Goal: Task Accomplishment & Management: Complete application form

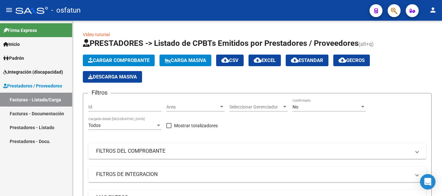
scroll to position [136, 0]
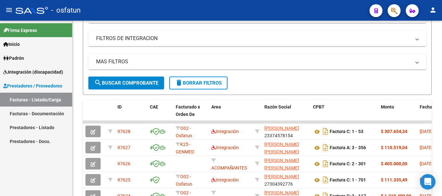
click at [27, 101] on link "Facturas - Listado/Carga" at bounding box center [36, 100] width 72 height 14
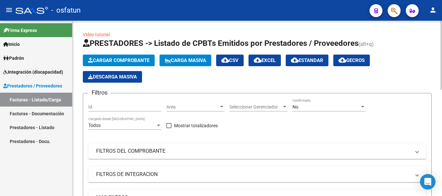
click at [442, 3] on div "menu - osfatun person Firma Express Inicio Calendario SSS Instructivos Contacto…" at bounding box center [221, 98] width 442 height 196
click at [122, 61] on span "Cargar Comprobante" at bounding box center [118, 61] width 61 height 6
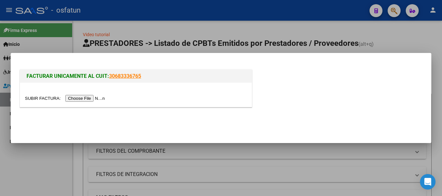
click at [79, 100] on input "file" at bounding box center [66, 98] width 82 height 7
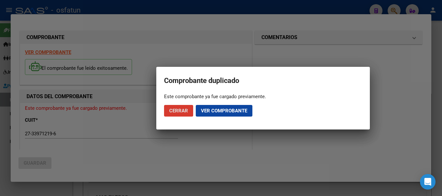
click at [180, 113] on span "Cerrar" at bounding box center [178, 111] width 19 height 6
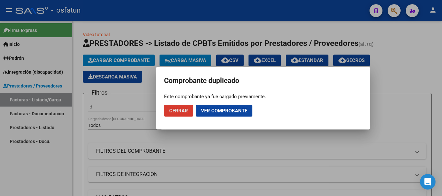
drag, startPoint x: 185, startPoint y: 111, endPoint x: 181, endPoint y: 114, distance: 5.0
click at [184, 111] on span "Cerrar" at bounding box center [178, 111] width 19 height 6
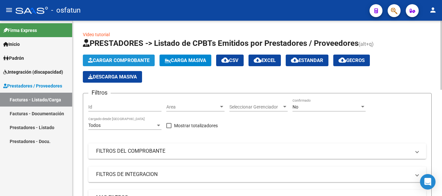
click at [116, 61] on span "Cargar Comprobante" at bounding box center [118, 61] width 61 height 6
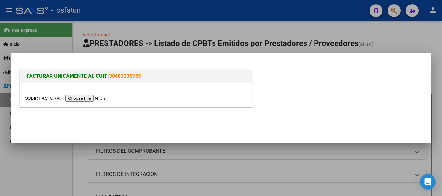
click at [95, 100] on input "file" at bounding box center [66, 98] width 82 height 7
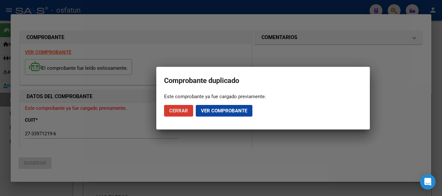
click at [184, 115] on button "Cerrar" at bounding box center [178, 111] width 29 height 12
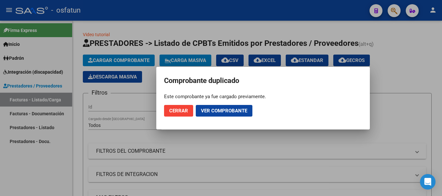
drag, startPoint x: 183, startPoint y: 109, endPoint x: 171, endPoint y: 131, distance: 25.6
click at [183, 109] on span "Cerrar" at bounding box center [178, 111] width 19 height 6
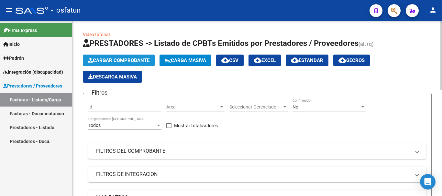
click at [102, 64] on button "Cargar Comprobante" at bounding box center [119, 61] width 72 height 12
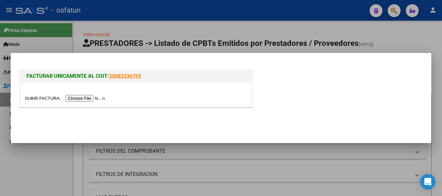
click at [87, 98] on input "file" at bounding box center [66, 98] width 82 height 7
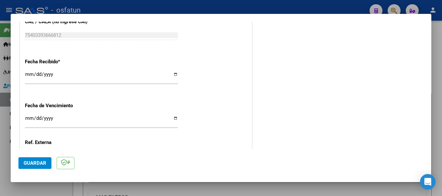
scroll to position [528, 0]
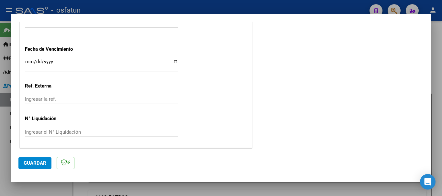
click at [442, 138] on div at bounding box center [221, 98] width 442 height 196
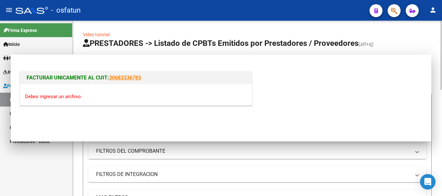
scroll to position [0, 0]
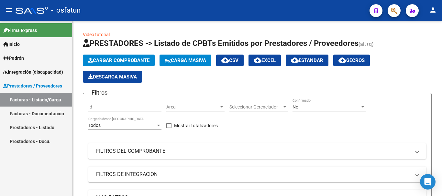
click at [31, 101] on link "Facturas - Listado/Carga" at bounding box center [36, 100] width 72 height 14
click at [442, 60] on div at bounding box center [441, 55] width 2 height 69
click at [37, 125] on link "Prestadores - Listado" at bounding box center [36, 128] width 72 height 14
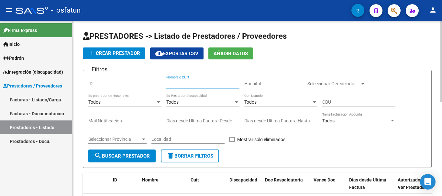
paste input "[PERSON_NAME]"
type input "[PERSON_NAME]"
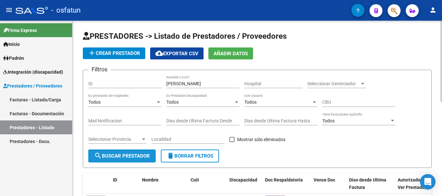
click at [118, 155] on span "search Buscar Prestador" at bounding box center [122, 156] width 56 height 6
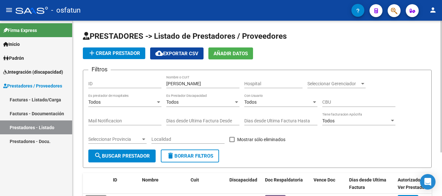
scroll to position [58, 0]
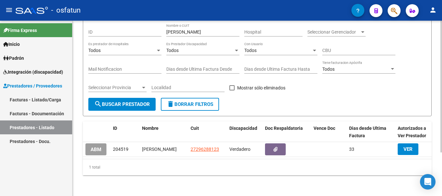
click at [441, 123] on div at bounding box center [441, 130] width 2 height 132
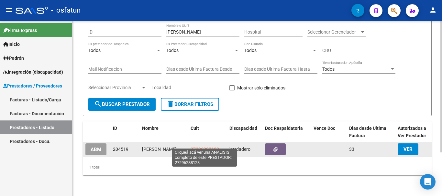
click at [201, 147] on span "27296288123" at bounding box center [205, 149] width 28 height 5
type textarea "27296288123"
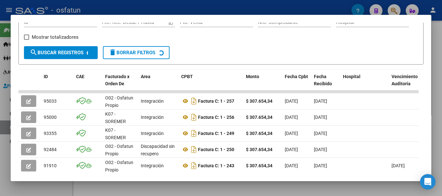
scroll to position [111, 0]
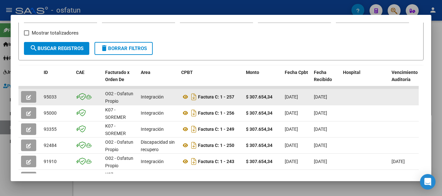
click at [28, 96] on button "button" at bounding box center [28, 97] width 15 height 12
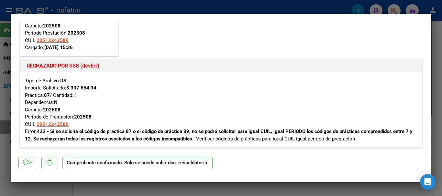
scroll to position [65, 0]
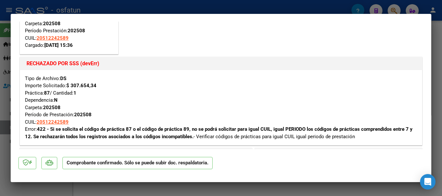
click at [442, 87] on div at bounding box center [221, 98] width 442 height 196
type input "$ 0,00"
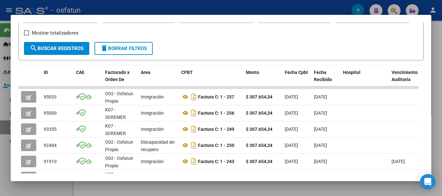
click at [437, 103] on div at bounding box center [221, 98] width 442 height 196
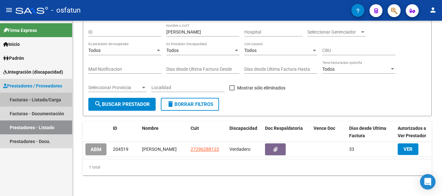
click at [33, 99] on link "Facturas - Listado/Carga" at bounding box center [36, 100] width 72 height 14
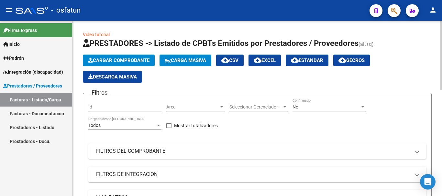
click at [127, 58] on span "Cargar Comprobante" at bounding box center [118, 61] width 61 height 6
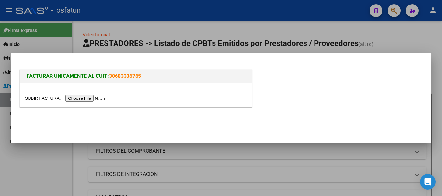
click at [93, 98] on input "file" at bounding box center [66, 98] width 82 height 7
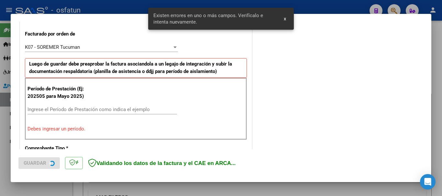
scroll to position [194, 0]
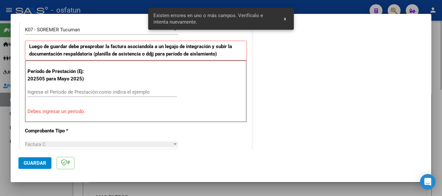
click at [177, 183] on div at bounding box center [221, 98] width 442 height 196
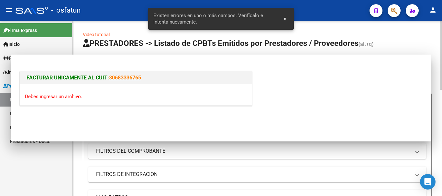
scroll to position [0, 0]
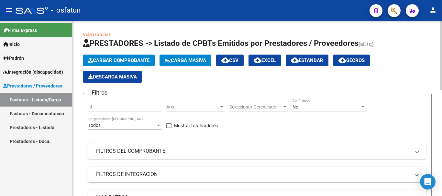
click at [119, 60] on span "Cargar Comprobante" at bounding box center [118, 61] width 61 height 6
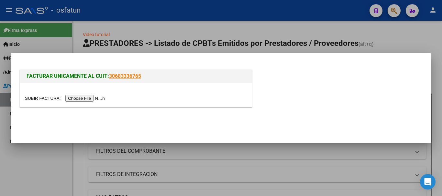
click at [105, 97] on input "file" at bounding box center [66, 98] width 82 height 7
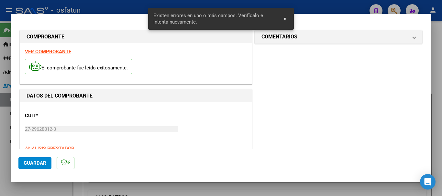
drag, startPoint x: 378, startPoint y: 42, endPoint x: 363, endPoint y: 48, distance: 16.0
click at [378, 42] on mat-expansion-panel-header "COMENTARIOS" at bounding box center [338, 36] width 167 height 13
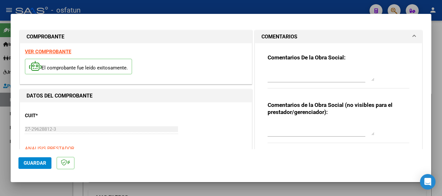
click at [287, 127] on textarea at bounding box center [320, 129] width 107 height 13
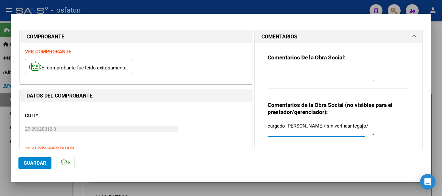
type textarea "cargado [PERSON_NAME]/ sin verificar legajo/"
click at [285, 71] on textarea at bounding box center [320, 74] width 107 height 13
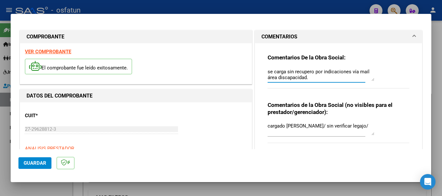
type textarea "se carga sin recupero por indicaciones vía mail área discapacidad."
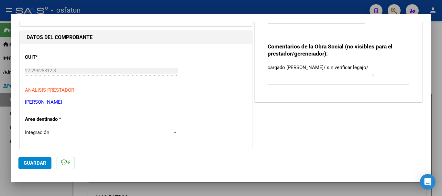
scroll to position [71, 0]
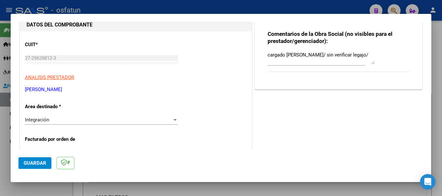
drag, startPoint x: 109, startPoint y: 88, endPoint x: 23, endPoint y: 93, distance: 86.8
copy p "[PERSON_NAME]"
click at [17, 57] on mat-dialog-content "COMPROBANTE VER COMPROBANTE El comprobante fue leído exitosamente. DATOS DEL CO…" at bounding box center [221, 86] width 420 height 128
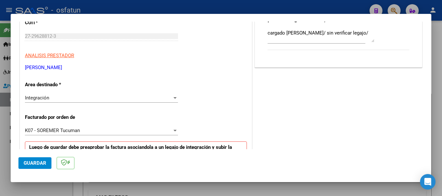
scroll to position [117, 0]
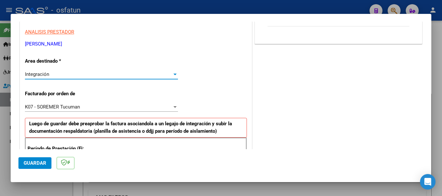
click at [64, 75] on div "Integración" at bounding box center [98, 74] width 147 height 6
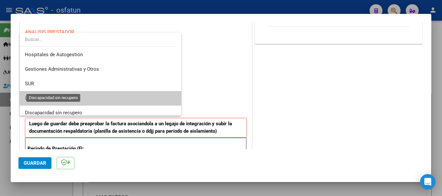
scroll to position [24, 0]
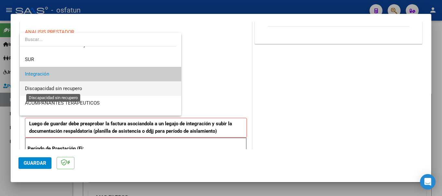
click at [81, 91] on span "Discapacidad sin recupero" at bounding box center [53, 89] width 57 height 6
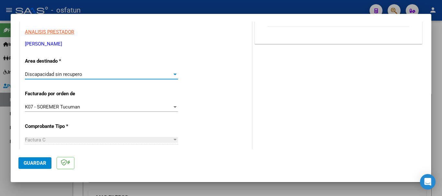
click at [146, 105] on div "K07 - SOREMER Tucuman" at bounding box center [98, 107] width 147 height 6
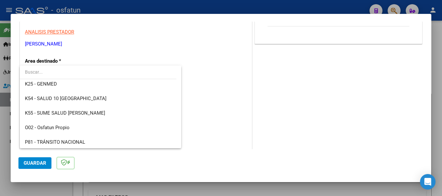
scroll to position [339, 0]
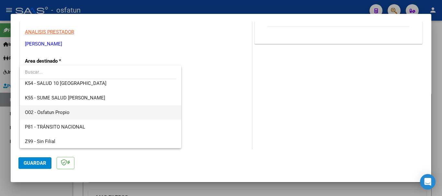
click at [108, 114] on span "O02 - Osfatun Propio" at bounding box center [100, 112] width 151 height 15
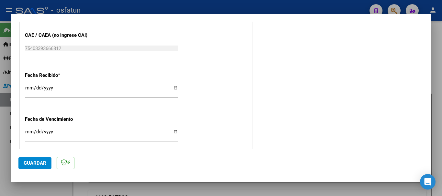
scroll to position [446, 0]
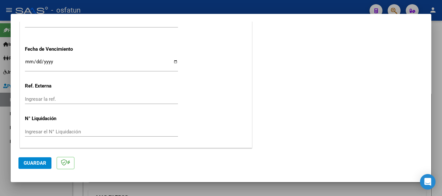
click at [22, 163] on button "Guardar" at bounding box center [34, 164] width 33 height 12
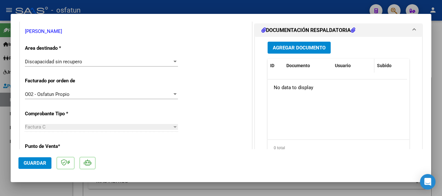
scroll to position [144, 0]
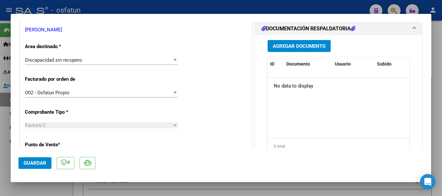
click at [307, 47] on span "Agregar Documento" at bounding box center [299, 46] width 53 height 6
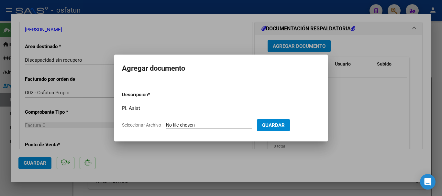
type input "Pl. Asist"
click at [203, 125] on input "Seleccionar Archivo" at bounding box center [209, 126] width 86 height 6
type input "C:\fakepath\TOMAS [DATE].pdf"
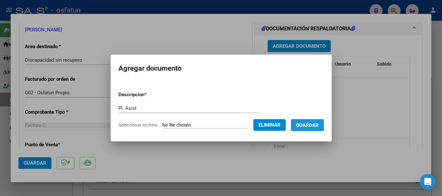
click at [317, 125] on span "Guardar" at bounding box center [307, 126] width 23 height 6
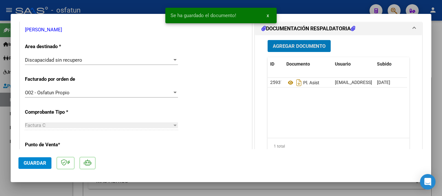
click at [300, 45] on span "Agregar Documento" at bounding box center [299, 46] width 53 height 6
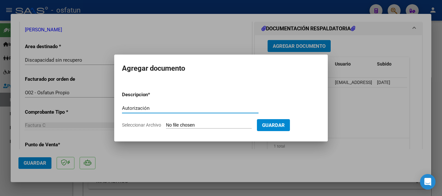
type input "Autorización"
drag, startPoint x: 209, startPoint y: 121, endPoint x: 211, endPoint y: 126, distance: 5.5
click at [209, 121] on form "Descripcion * Autorización Escriba aquí una descripcion Seleccionar Archivo Gua…" at bounding box center [221, 109] width 198 height 47
click at [212, 126] on input "Seleccionar Archivo" at bounding box center [209, 126] width 86 height 6
type input "C:\fakepath\order_3417087 autorización (1).pdf"
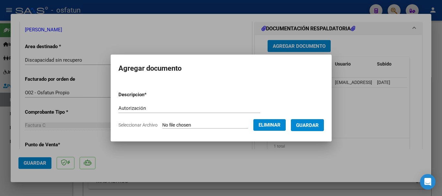
drag, startPoint x: 322, startPoint y: 125, endPoint x: 259, endPoint y: 138, distance: 64.2
click at [319, 125] on span "Guardar" at bounding box center [307, 126] width 23 height 6
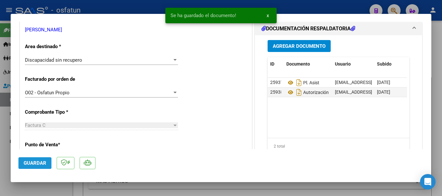
click at [28, 163] on span "Guardar" at bounding box center [35, 163] width 23 height 6
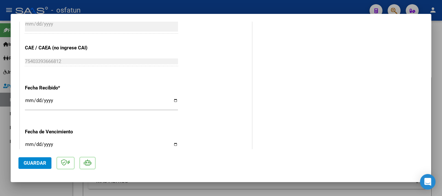
scroll to position [459, 0]
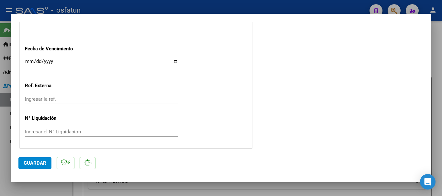
click at [442, 147] on div at bounding box center [221, 98] width 442 height 196
type input "$ 0,00"
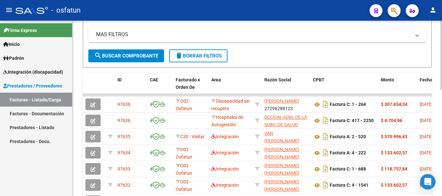
click at [430, 125] on div "Video tutorial PRESTADORES -> Listado de CPBTs Emitidos por Prestadores / Prove…" at bounding box center [257, 77] width 371 height 440
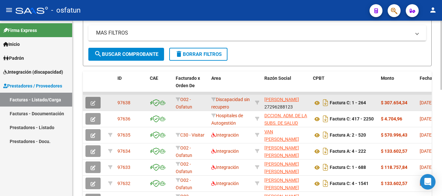
click at [94, 102] on icon "button" at bounding box center [93, 103] width 5 height 5
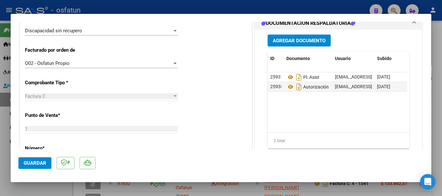
scroll to position [162, 0]
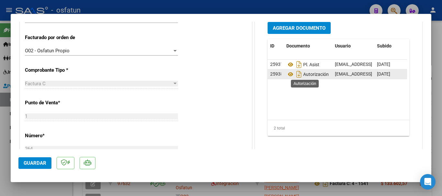
click at [306, 74] on span "Autorización" at bounding box center [307, 74] width 42 height 5
click at [288, 76] on icon at bounding box center [290, 75] width 8 height 8
click at [30, 164] on span "Guardar" at bounding box center [35, 163] width 23 height 6
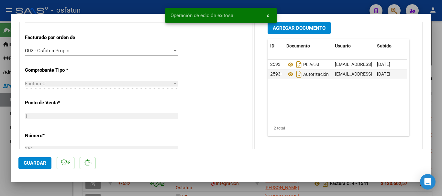
drag, startPoint x: 441, startPoint y: 106, endPoint x: 404, endPoint y: 116, distance: 38.0
click at [441, 106] on div at bounding box center [221, 98] width 442 height 196
type input "$ 0,00"
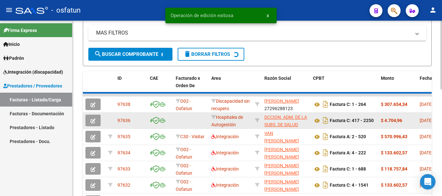
scroll to position [165, 0]
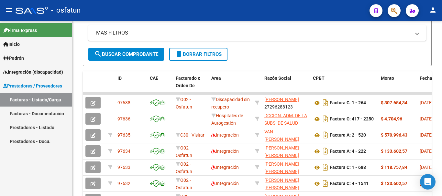
click at [38, 101] on link "Facturas - Listado/Carga" at bounding box center [36, 100] width 72 height 14
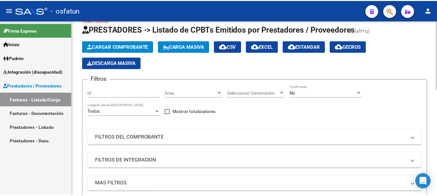
scroll to position [0, 0]
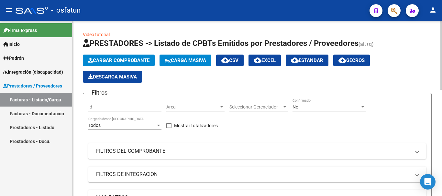
click at [442, 23] on div at bounding box center [441, 55] width 2 height 69
click at [139, 60] on span "Cargar Comprobante" at bounding box center [118, 61] width 61 height 6
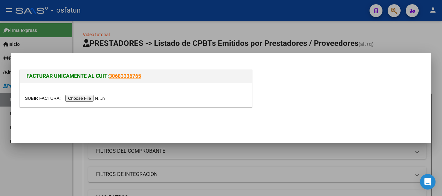
click at [95, 99] on input "file" at bounding box center [66, 98] width 82 height 7
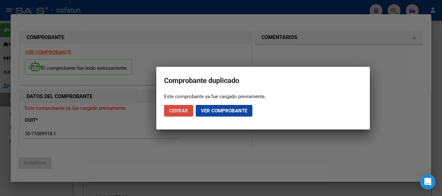
click at [182, 110] on span "Cerrar" at bounding box center [178, 111] width 19 height 6
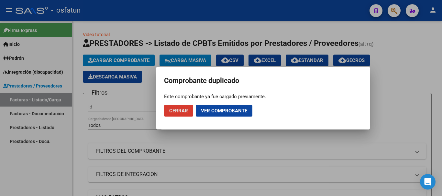
click at [182, 109] on span "Cerrar" at bounding box center [178, 111] width 19 height 6
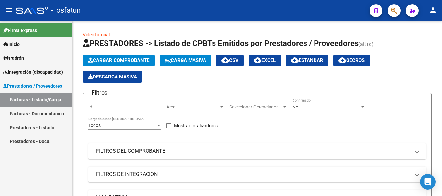
click at [435, 5] on button "person" at bounding box center [432, 10] width 13 height 13
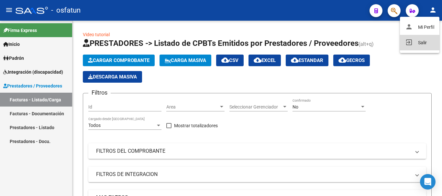
click at [423, 45] on button "exit_to_app Salir" at bounding box center [419, 43] width 39 height 16
